Goal: Task Accomplishment & Management: Manage account settings

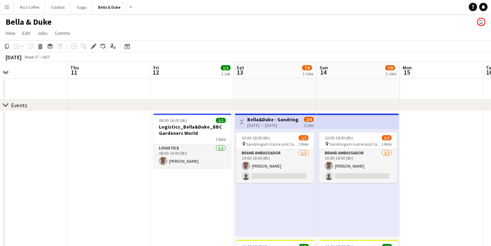
click at [266, 123] on div "[DATE] → [DATE]" at bounding box center [273, 124] width 52 height 5
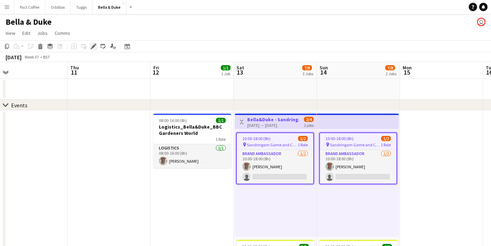
click at [96, 45] on div "Edit" at bounding box center [93, 46] width 8 height 8
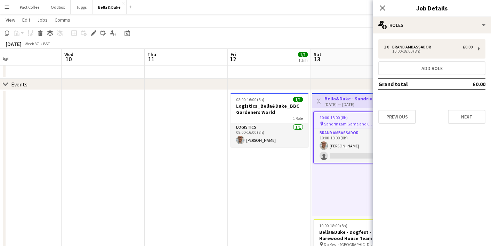
scroll to position [0, 274]
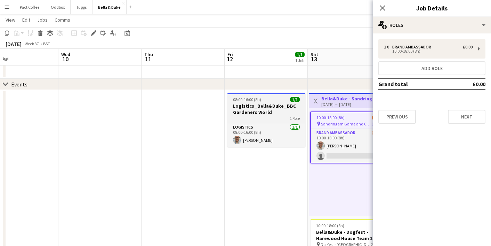
click at [256, 114] on h3 "Logistics_Bella&Duke_BBC Gardeners World" at bounding box center [267, 109] width 78 height 13
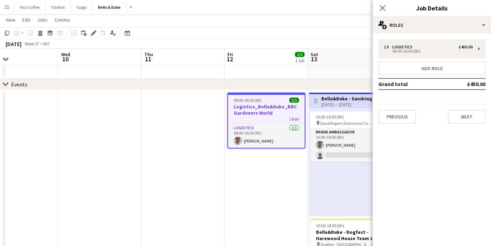
click at [412, 59] on div "1 x Logistics £450.00 08:00-16:00 (8h) Add role Grand total £450.00 Previous Ne…" at bounding box center [432, 81] width 118 height 85
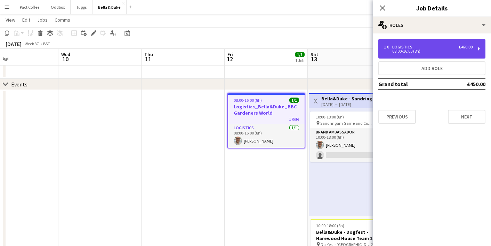
click at [411, 56] on div "1 x Logistics £450.00 08:00-16:00 (8h)" at bounding box center [432, 48] width 107 height 19
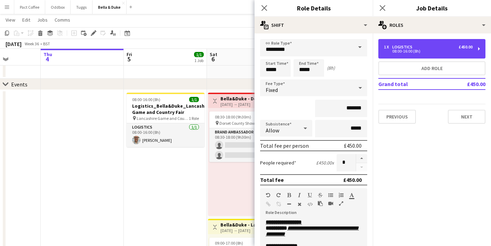
scroll to position [0, 213]
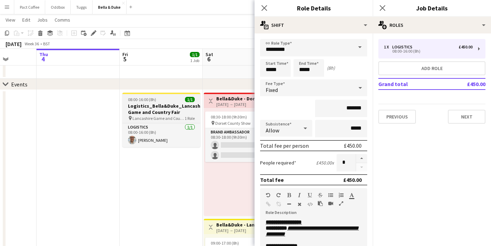
click at [152, 111] on h3 "Logistics_Bella&Duke_Lancashire Game and Country Fair" at bounding box center [161, 109] width 78 height 13
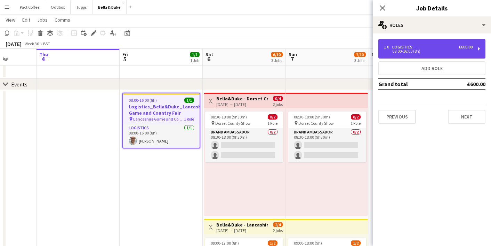
click at [418, 55] on div "1 x Logistics £600.00 08:00-16:00 (8h)" at bounding box center [432, 48] width 107 height 19
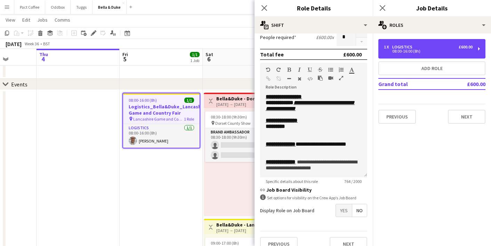
scroll to position [126, 0]
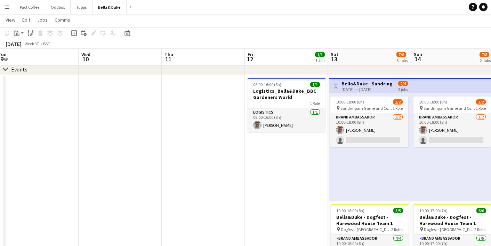
scroll to position [0, 259]
